Goal: Use online tool/utility

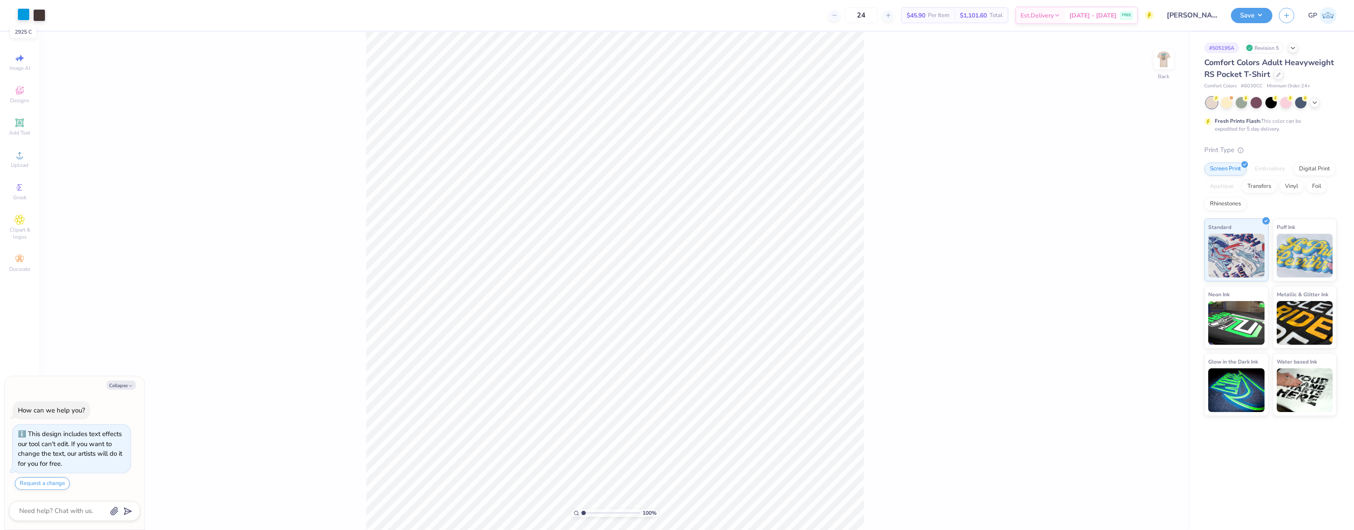
click at [26, 14] on div at bounding box center [23, 14] width 12 height 12
type textarea "x"
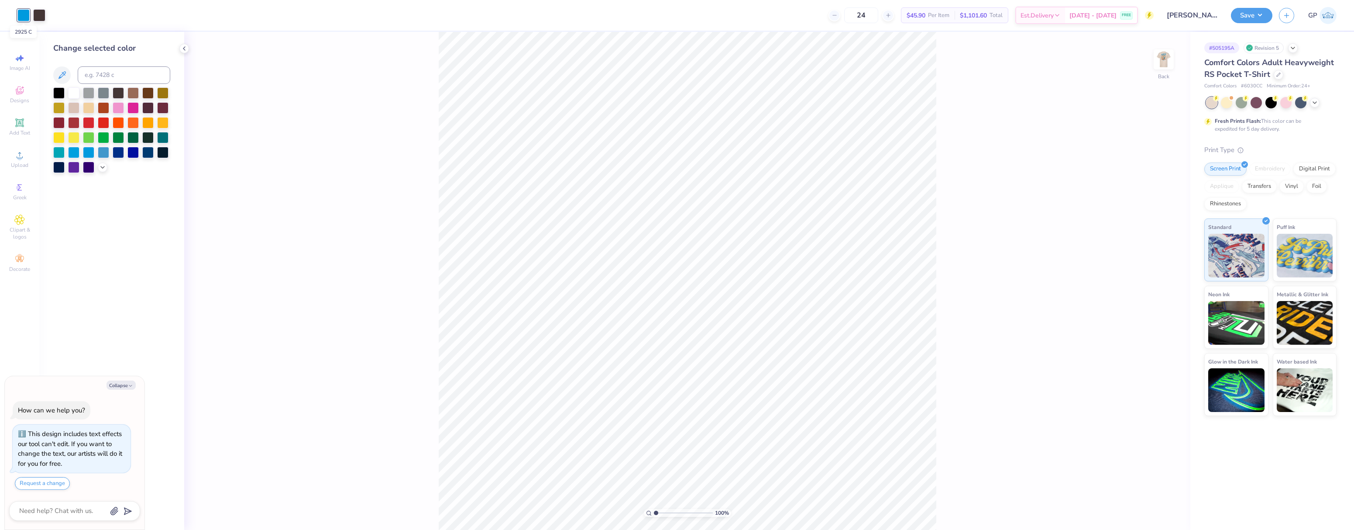
click at [26, 14] on div at bounding box center [23, 15] width 12 height 12
click at [108, 75] on input at bounding box center [124, 74] width 93 height 17
type input "2975"
type textarea "x"
click at [408, 216] on div "100 % Back" at bounding box center [687, 281] width 1006 height 498
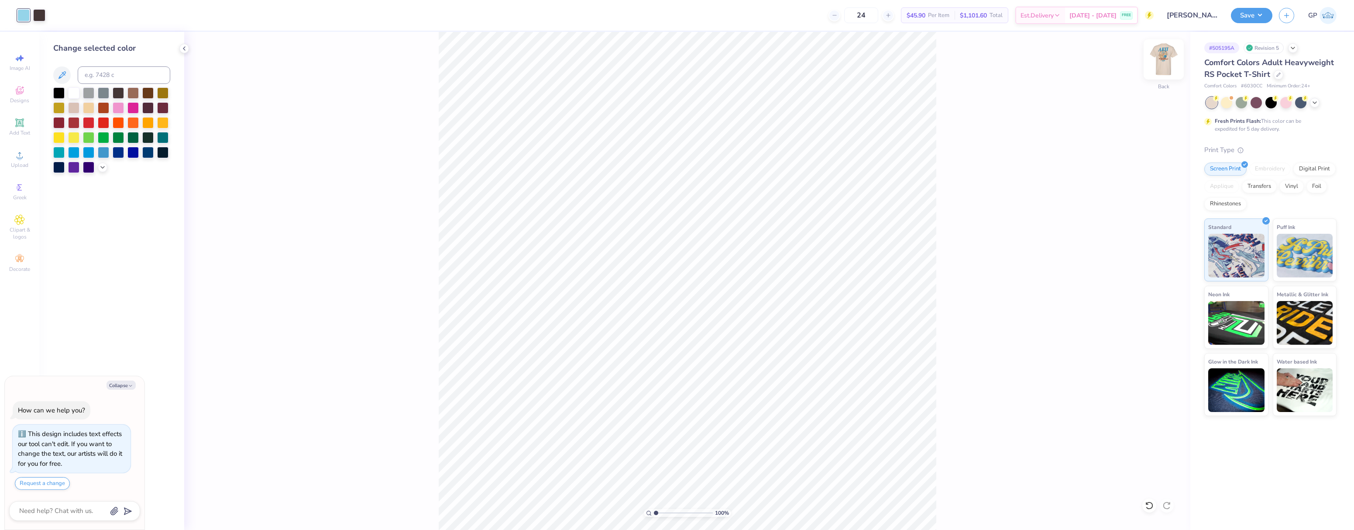
click at [1155, 62] on img at bounding box center [1163, 59] width 35 height 35
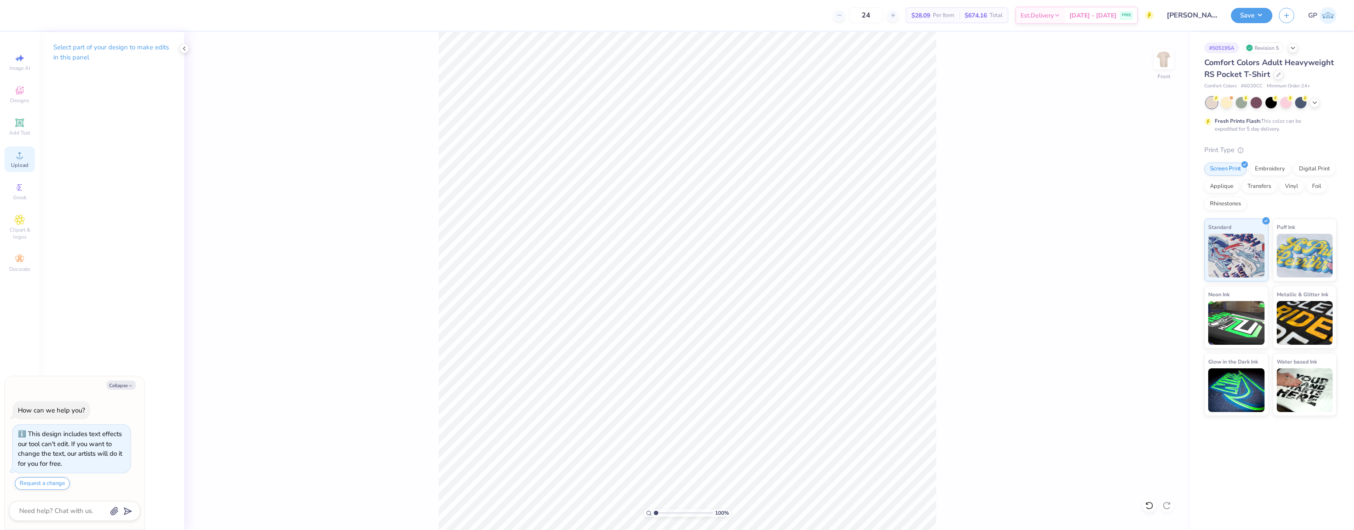
click at [20, 163] on span "Upload" at bounding box center [19, 165] width 17 height 7
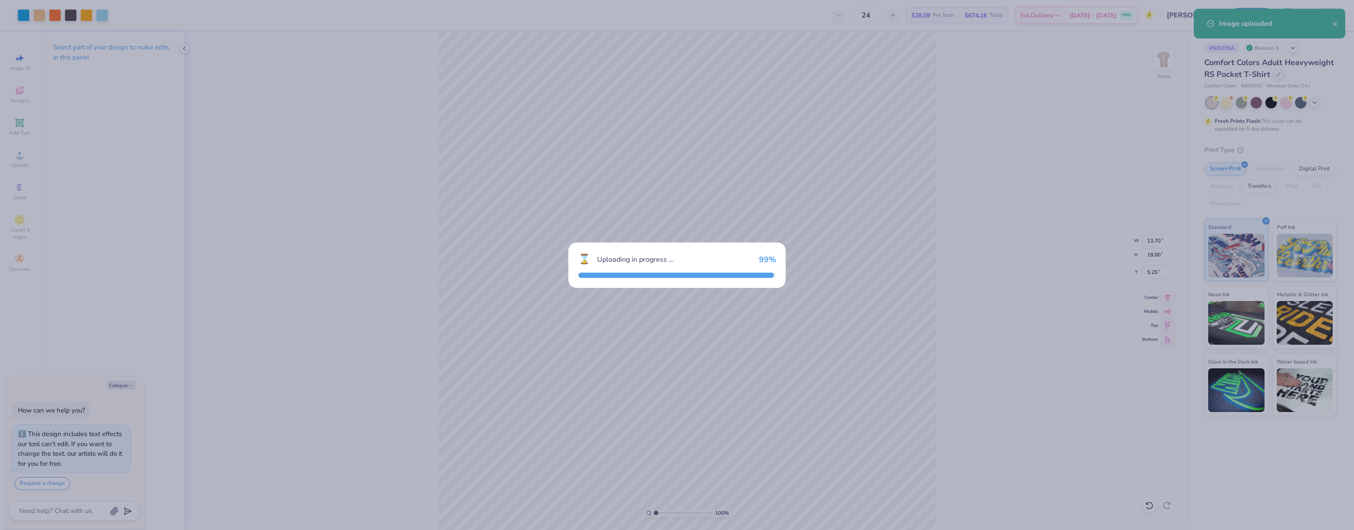
type textarea "x"
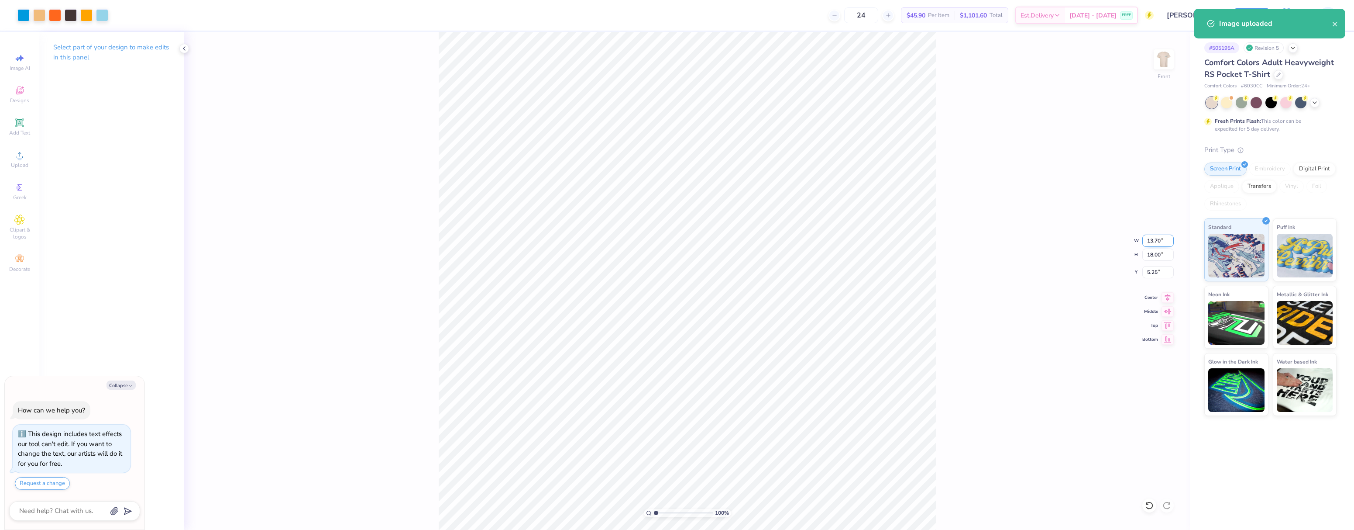
click at [1155, 240] on input "13.70" at bounding box center [1158, 240] width 31 height 12
type input "10"
type textarea "x"
type input "10.00"
type input "13.14"
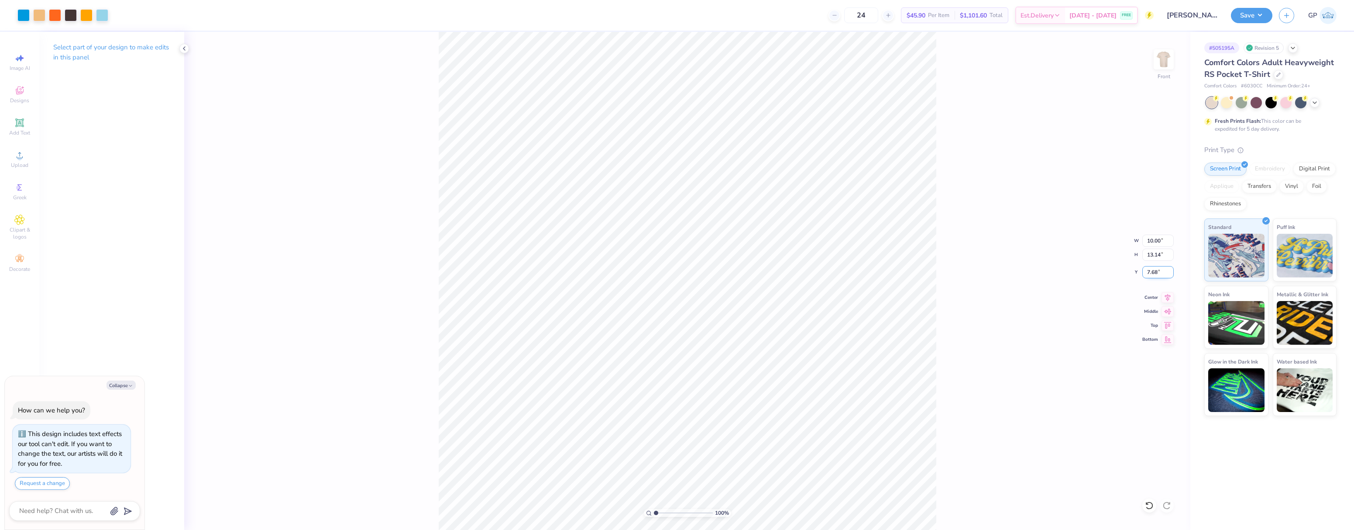
click at [1153, 271] on input "7.68" at bounding box center [1158, 272] width 31 height 12
type input "3"
type textarea "x"
type input "3.00"
click at [1009, 249] on div "100 % Front W 10.00 10.00 " H 13.14 13.14 " Y 3.00 3.00 " Center Middle Top Bot…" at bounding box center [687, 281] width 1006 height 498
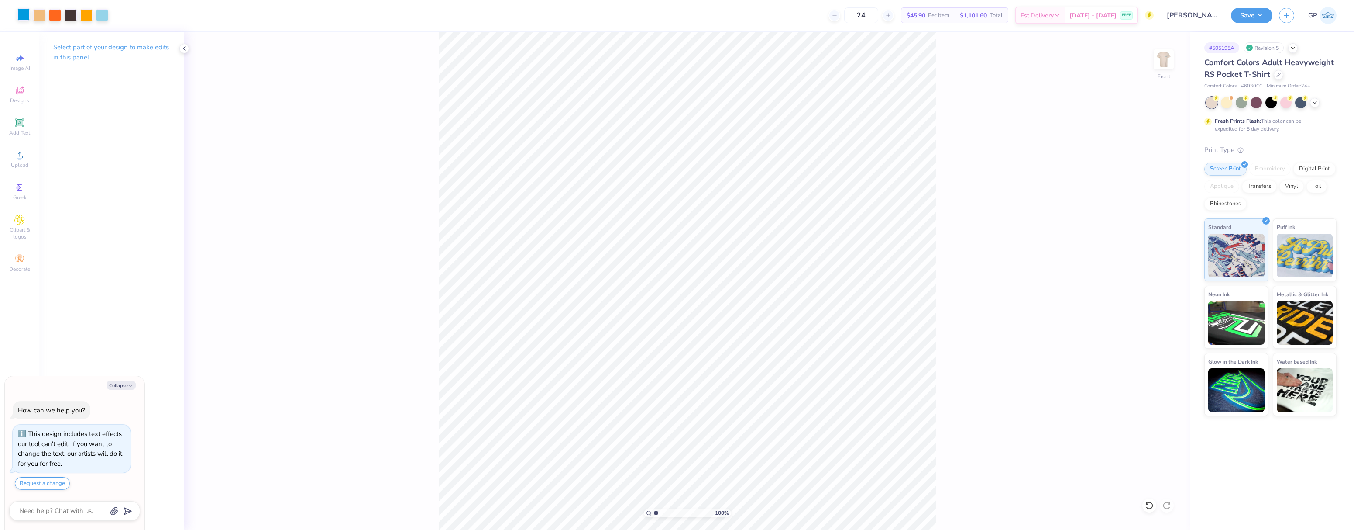
click at [24, 14] on div at bounding box center [23, 14] width 12 height 12
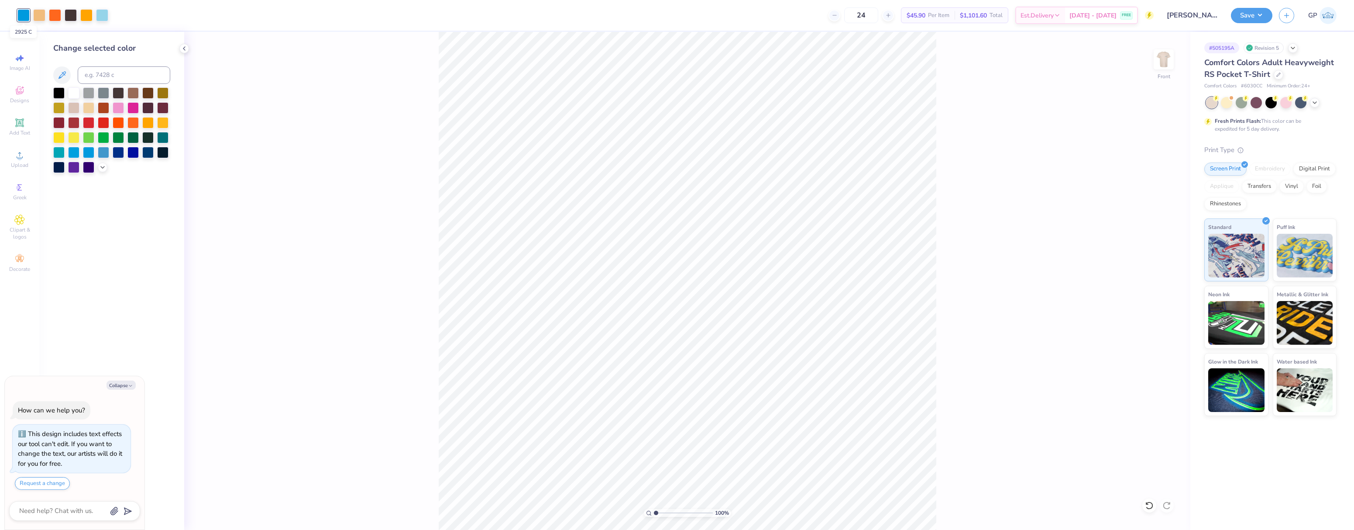
click at [24, 14] on div at bounding box center [23, 15] width 12 height 12
click at [102, 13] on div at bounding box center [102, 14] width 12 height 12
type textarea "x"
click at [102, 13] on div at bounding box center [102, 15] width 12 height 12
click at [93, 76] on input at bounding box center [124, 74] width 93 height 17
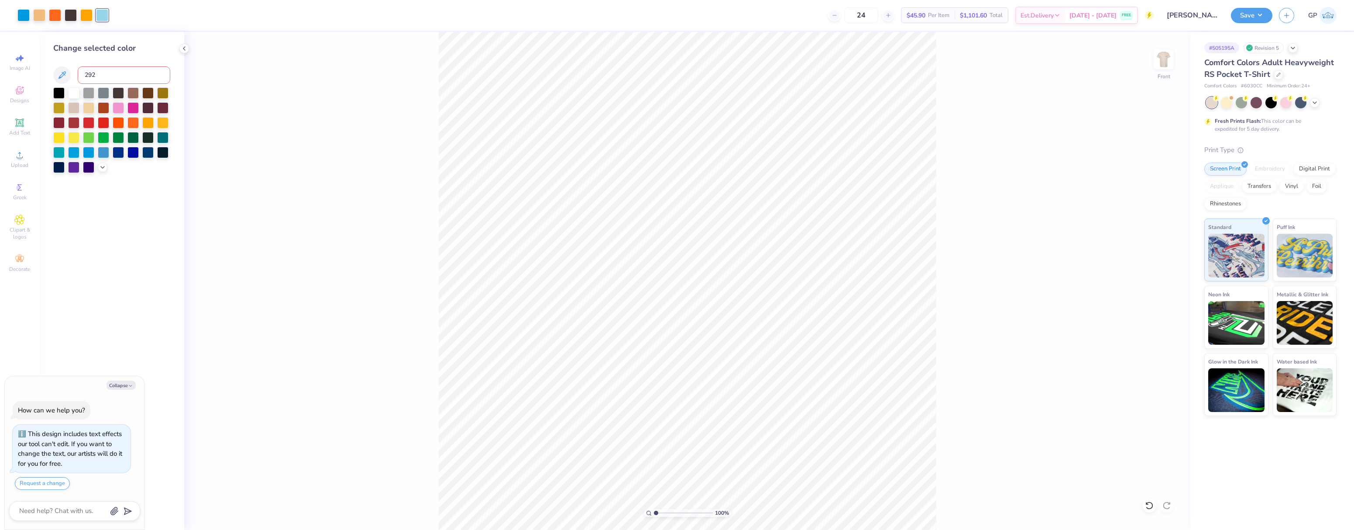
type input "2925"
click at [369, 217] on div "100 % Front" at bounding box center [687, 281] width 1006 height 498
click at [385, 227] on div "100 % Front" at bounding box center [687, 281] width 1006 height 498
click at [1239, 17] on button "Save" at bounding box center [1251, 14] width 41 height 15
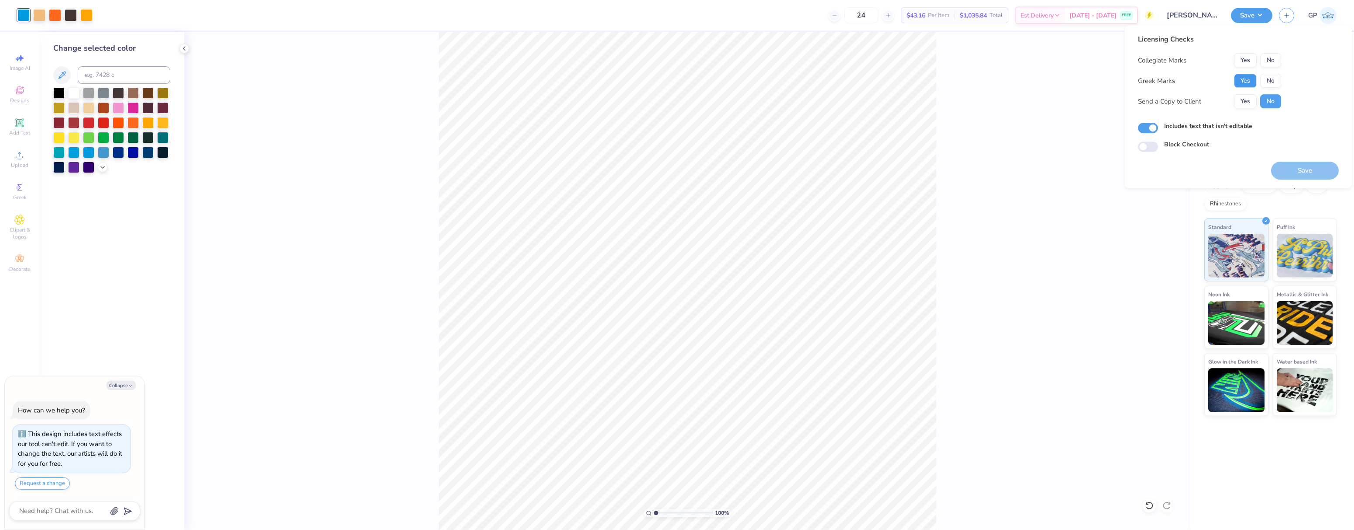
click at [1240, 85] on button "Yes" at bounding box center [1245, 81] width 23 height 14
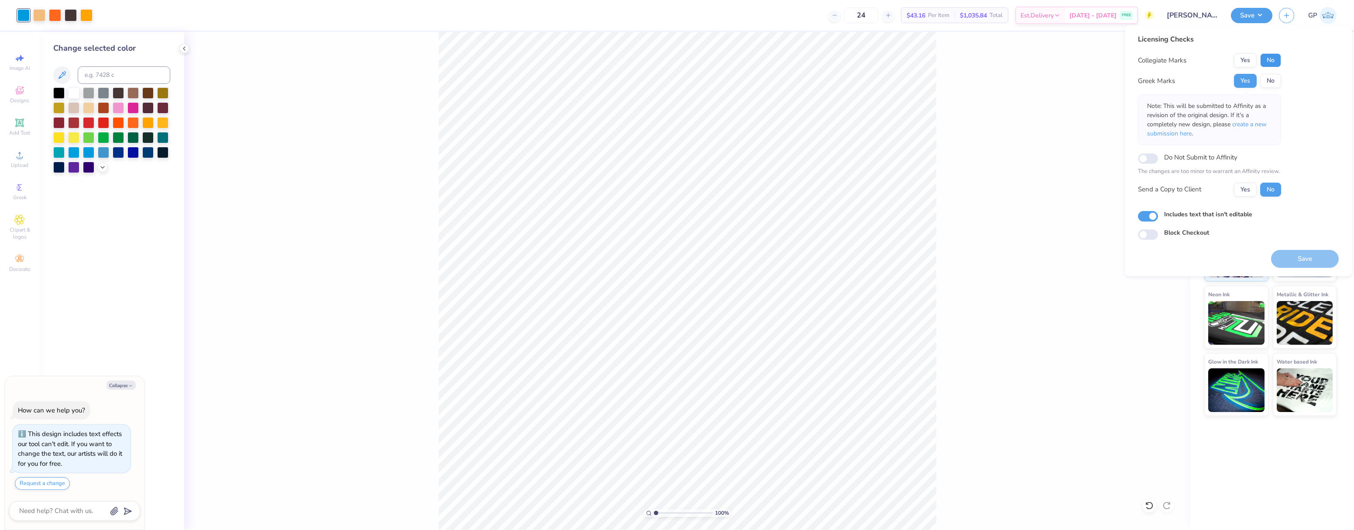
click at [1266, 62] on button "No" at bounding box center [1270, 60] width 21 height 14
click at [1284, 258] on button "Save" at bounding box center [1305, 259] width 68 height 18
type textarea "x"
